Goal: Book appointment/travel/reservation

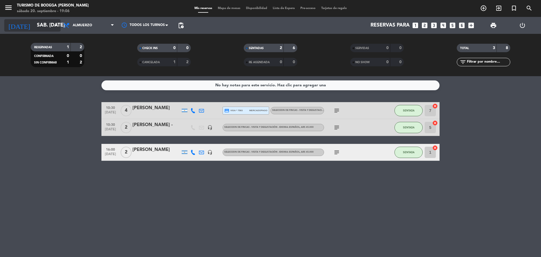
click at [43, 30] on input "sáb. [DATE]" at bounding box center [66, 25] width 65 height 11
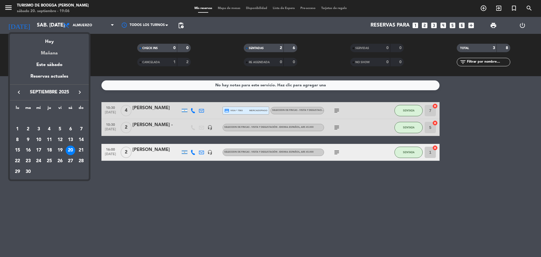
click at [52, 51] on div "Mañana" at bounding box center [49, 51] width 79 height 12
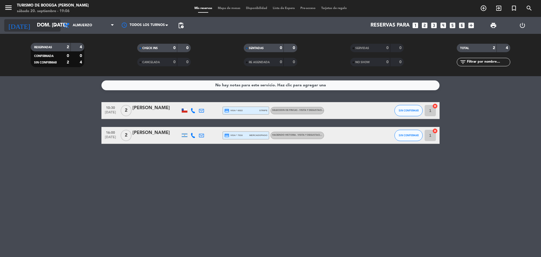
click at [45, 26] on input "dom. [DATE]" at bounding box center [66, 25] width 65 height 11
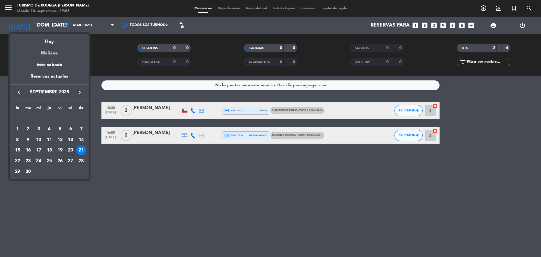
click at [48, 54] on div "Mañana" at bounding box center [49, 51] width 79 height 12
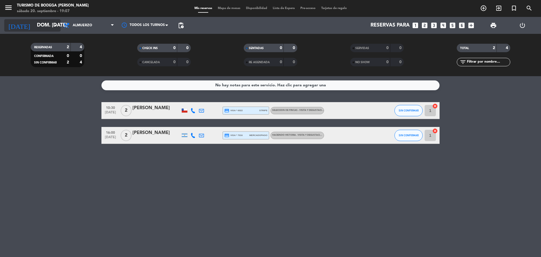
click at [47, 28] on input "dom. [DATE]" at bounding box center [66, 25] width 65 height 11
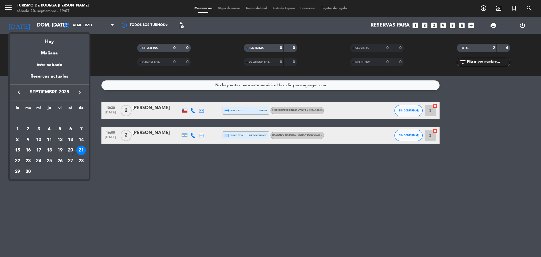
click at [27, 160] on div "23" at bounding box center [28, 161] width 10 height 10
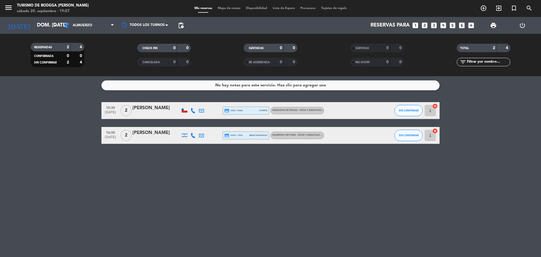
type input "[DATE] sep."
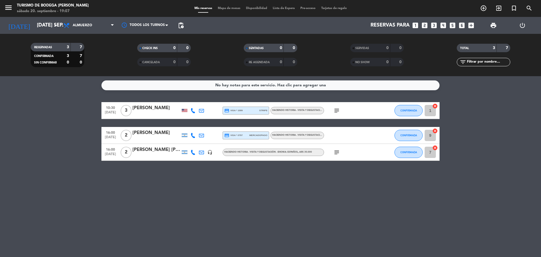
click at [338, 107] on icon "subject" at bounding box center [336, 110] width 7 height 7
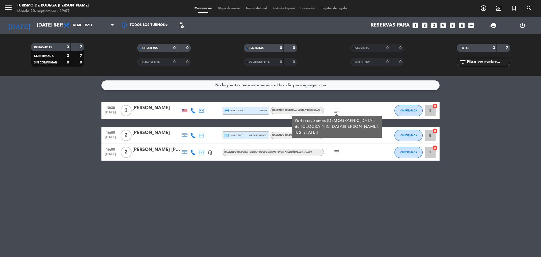
click at [186, 111] on div at bounding box center [185, 110] width 6 height 3
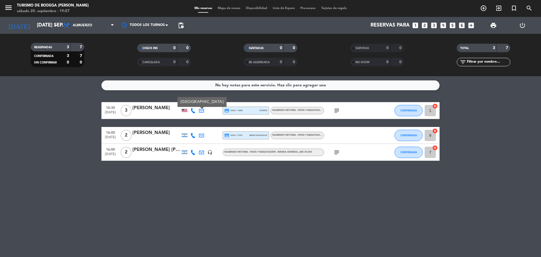
click at [336, 112] on icon "subject" at bounding box center [336, 110] width 7 height 7
